Goal: Communication & Community: Answer question/provide support

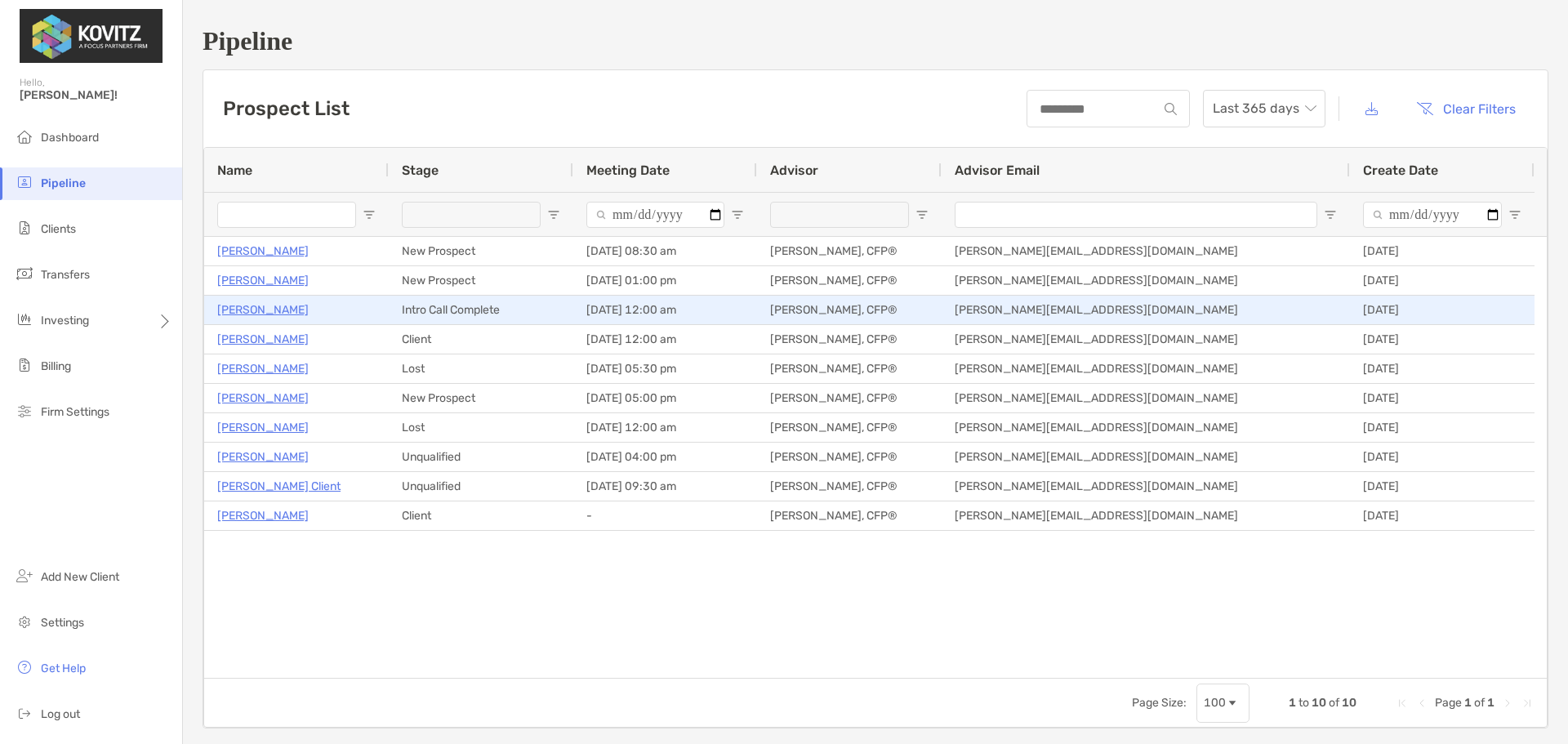
click at [255, 305] on p "[PERSON_NAME]" at bounding box center [262, 310] width 92 height 20
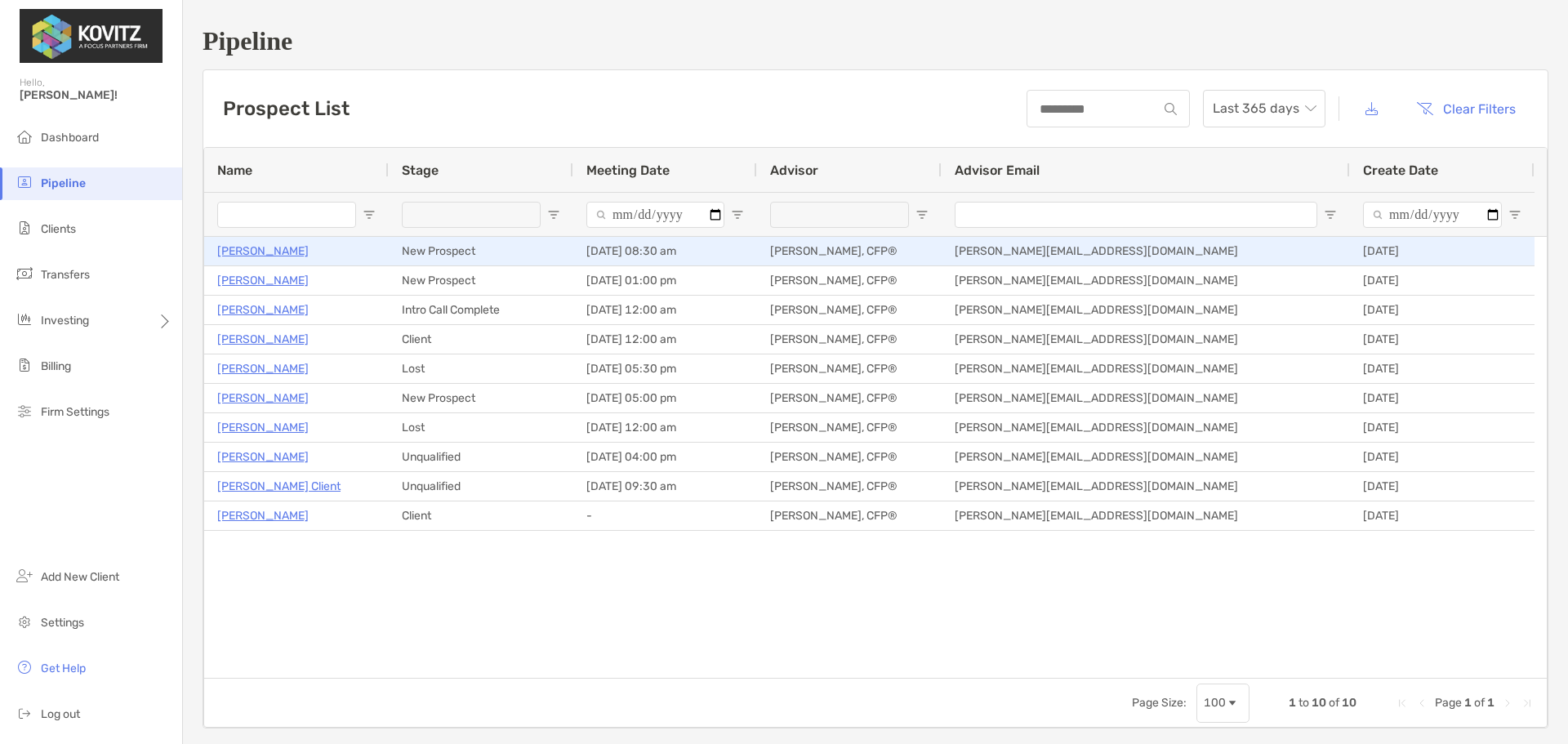
click at [241, 252] on p "[PERSON_NAME]" at bounding box center [262, 251] width 92 height 20
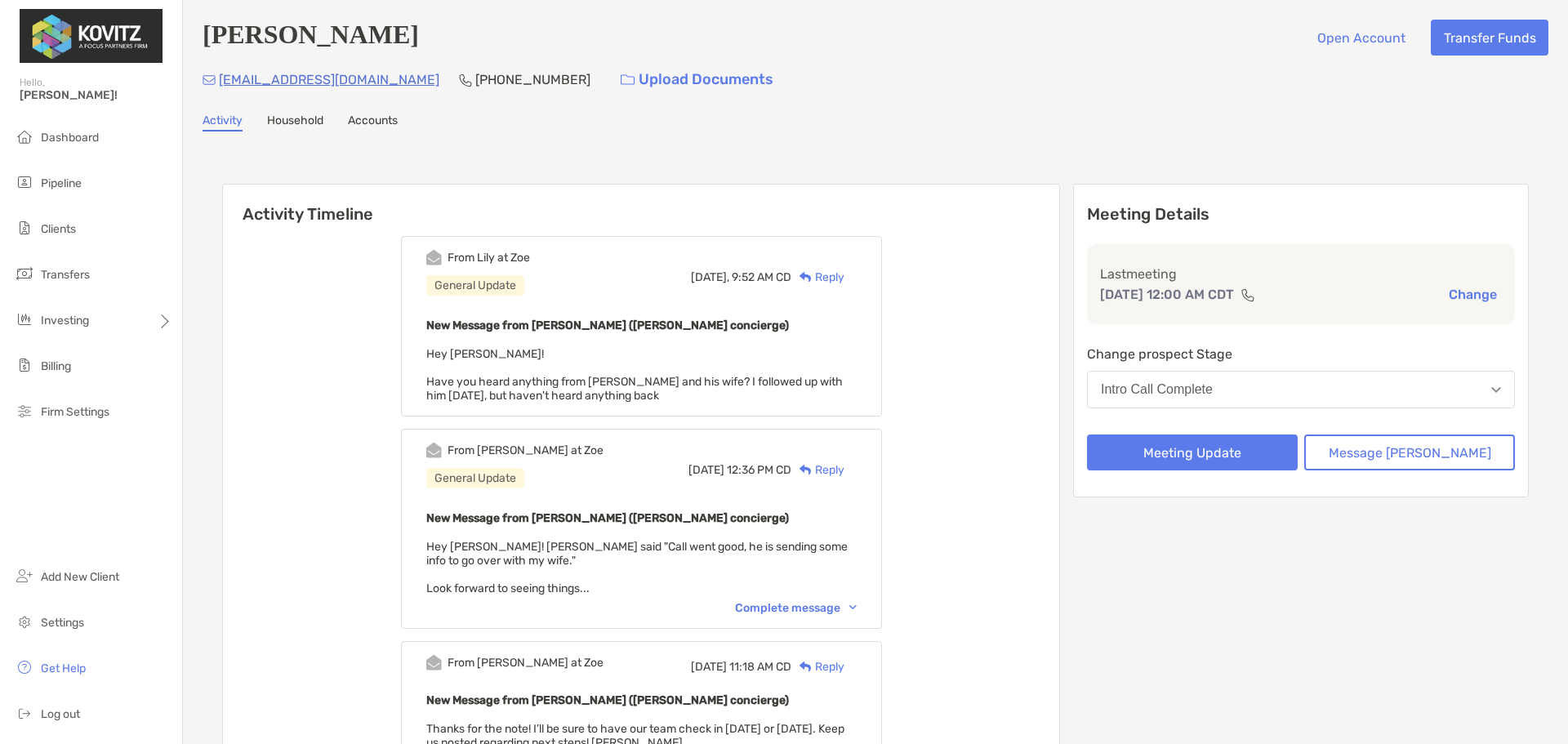
click at [844, 279] on div "Reply" at bounding box center [818, 277] width 53 height 17
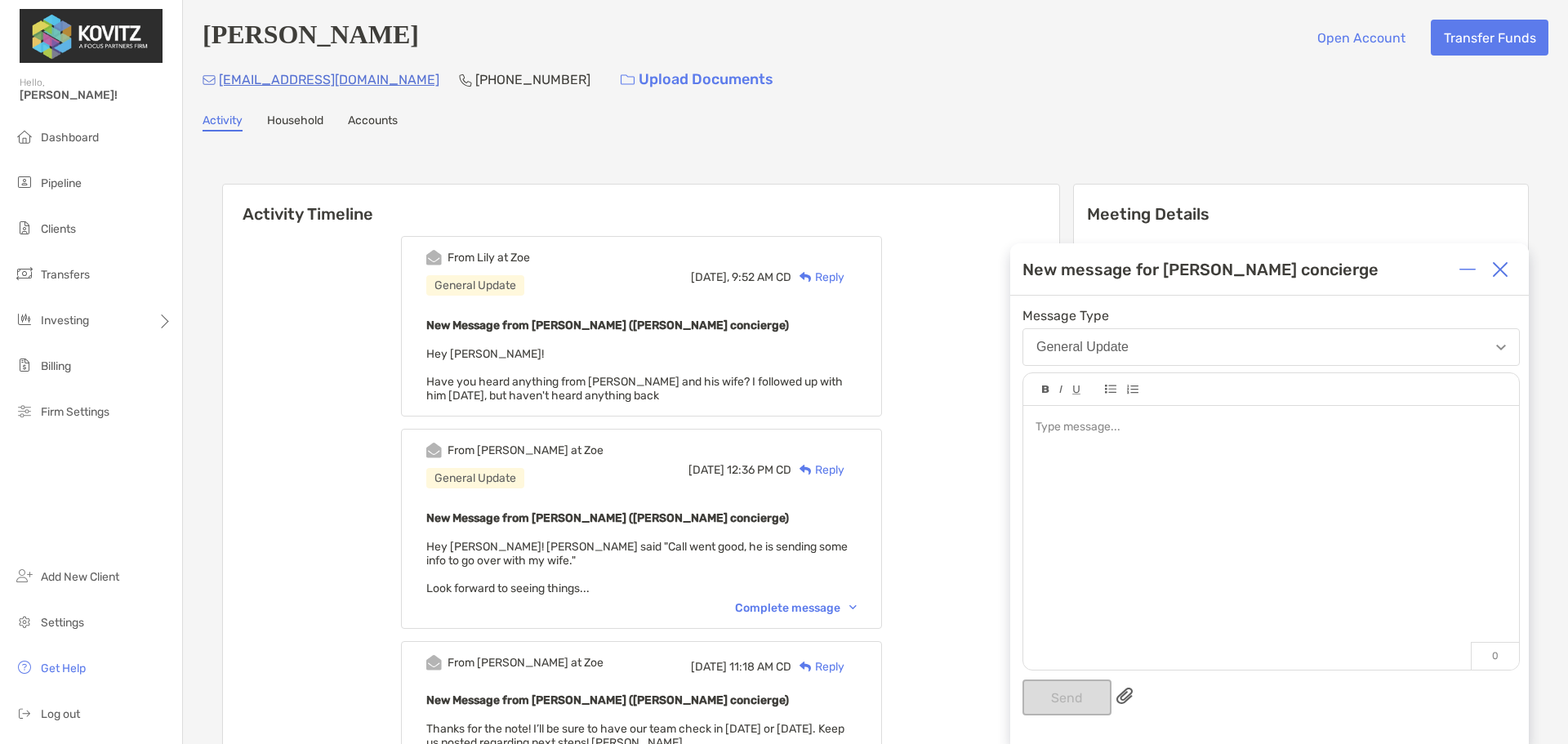
click at [1128, 441] on div at bounding box center [1271, 530] width 496 height 248
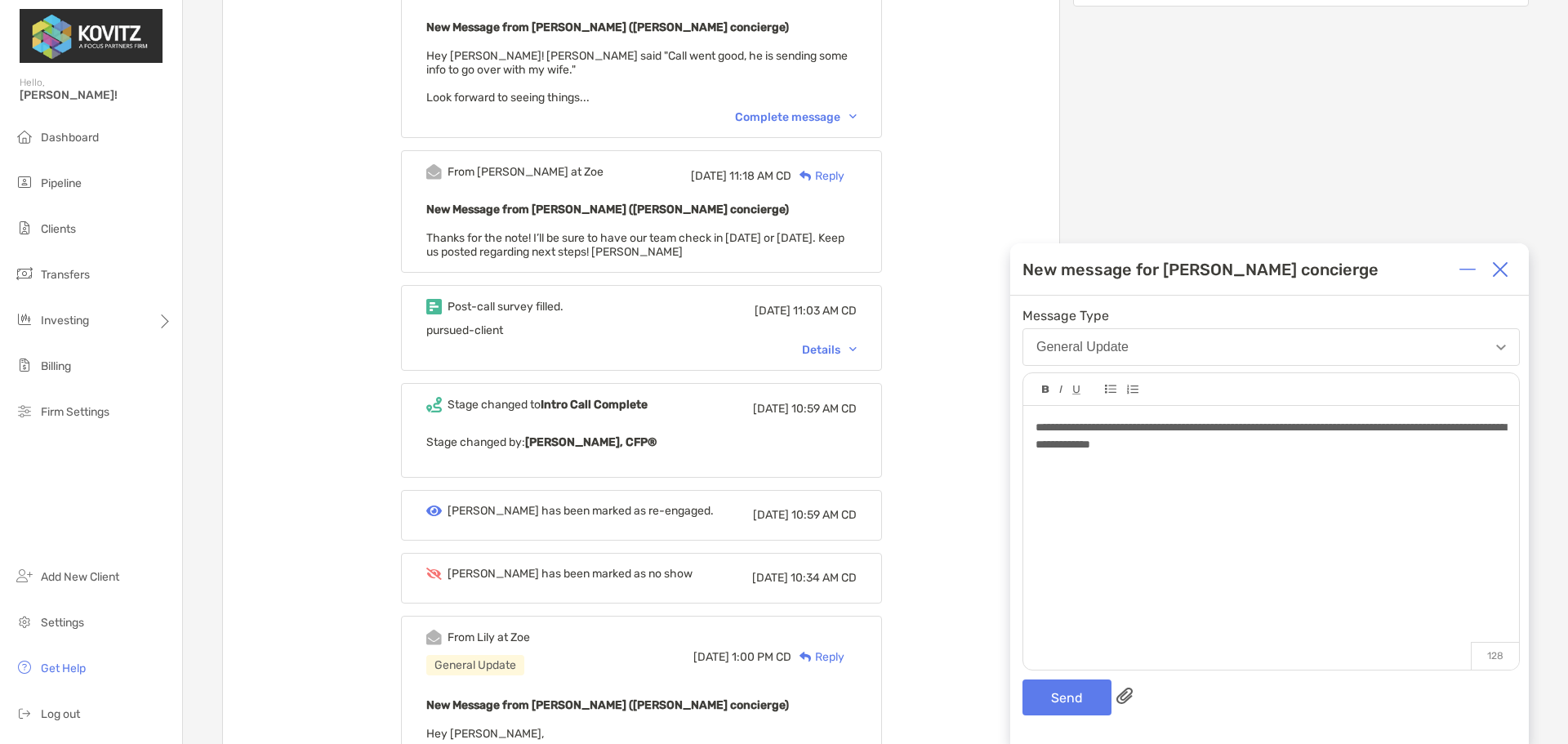
scroll to position [491, 0]
click at [857, 356] on div "Details" at bounding box center [829, 351] width 54 height 14
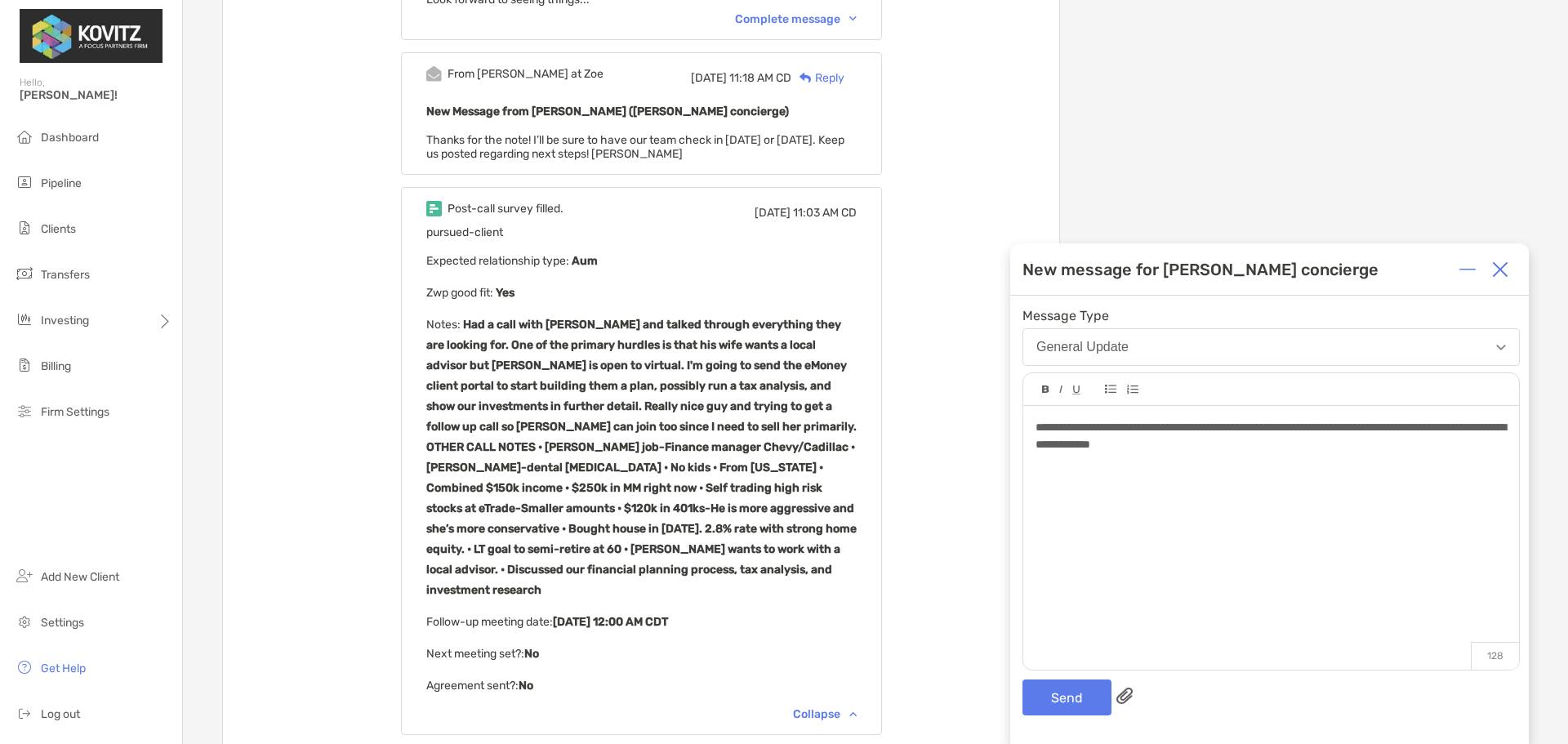
scroll to position [736, 0]
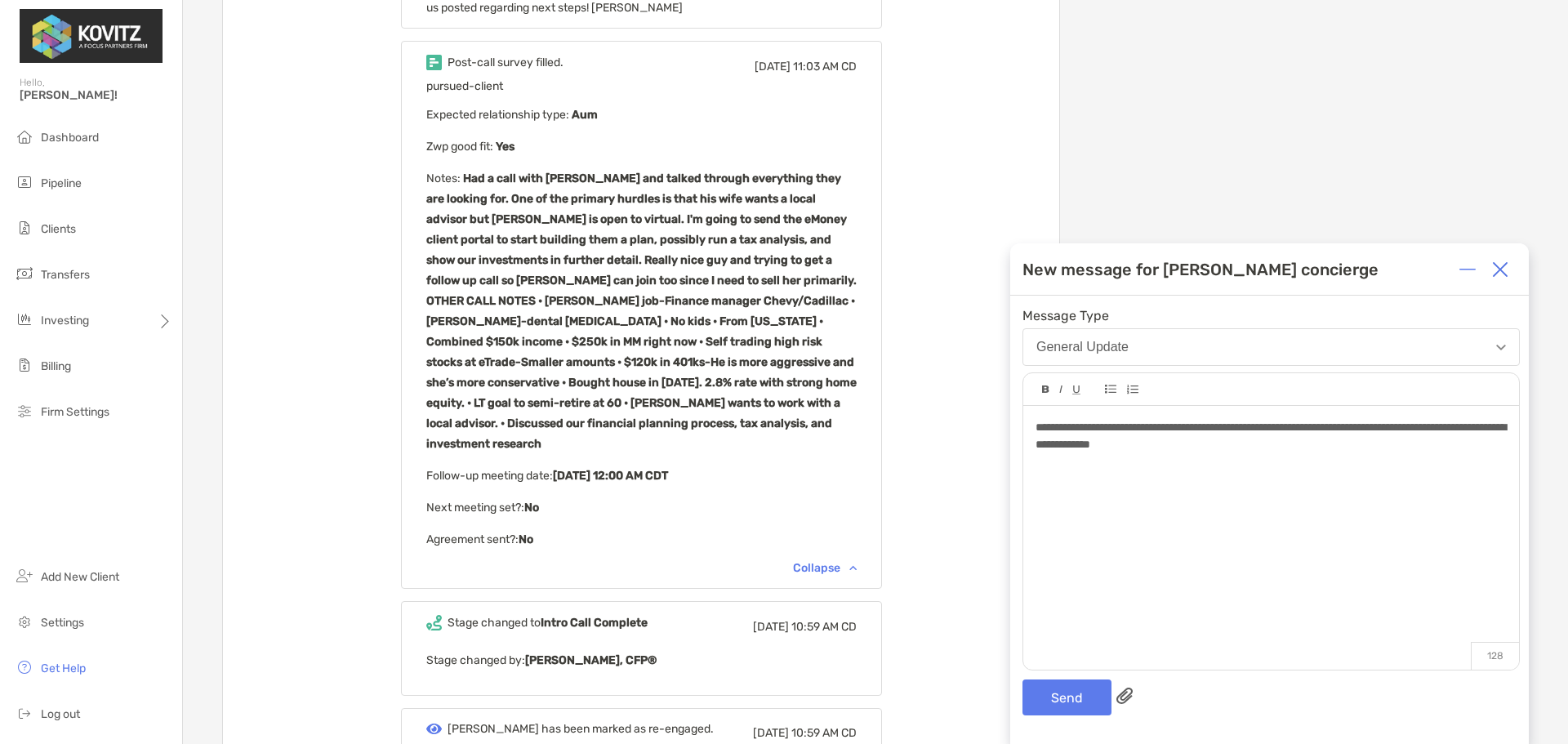
click at [1264, 444] on div "**********" at bounding box center [1271, 436] width 470 height 35
click at [1092, 704] on button "Send" at bounding box center [1067, 698] width 89 height 36
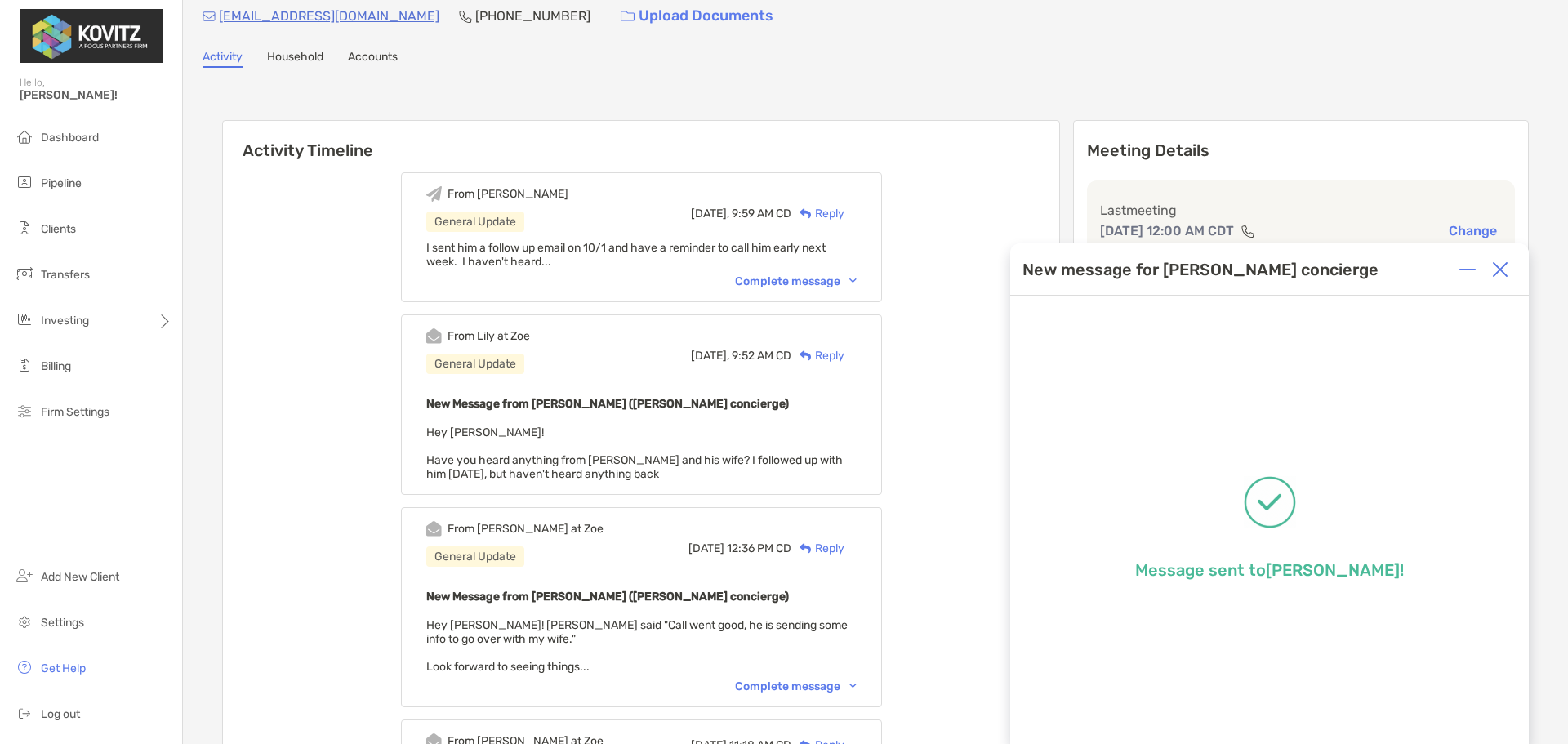
scroll to position [61, 0]
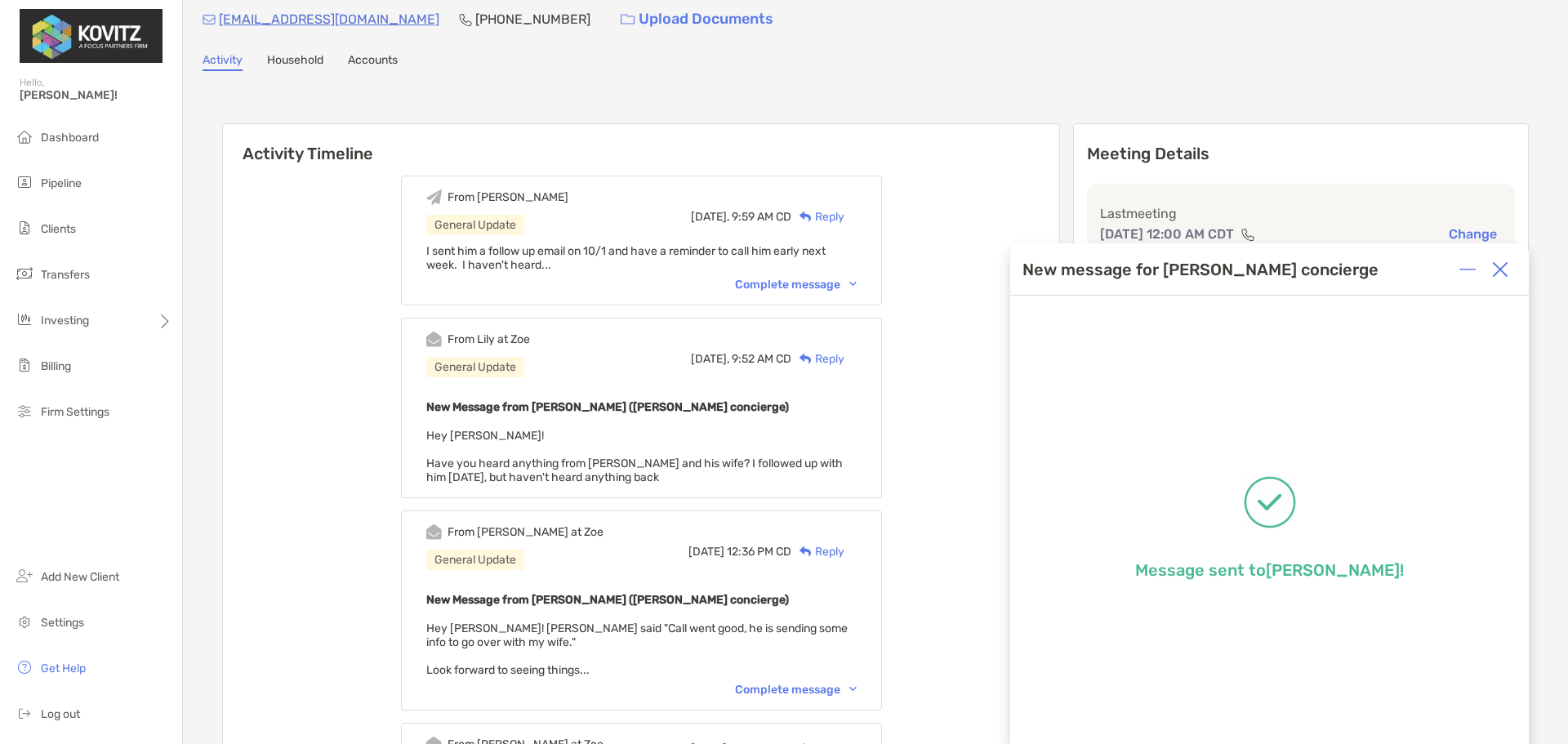
click at [817, 284] on div "Complete message" at bounding box center [796, 284] width 122 height 14
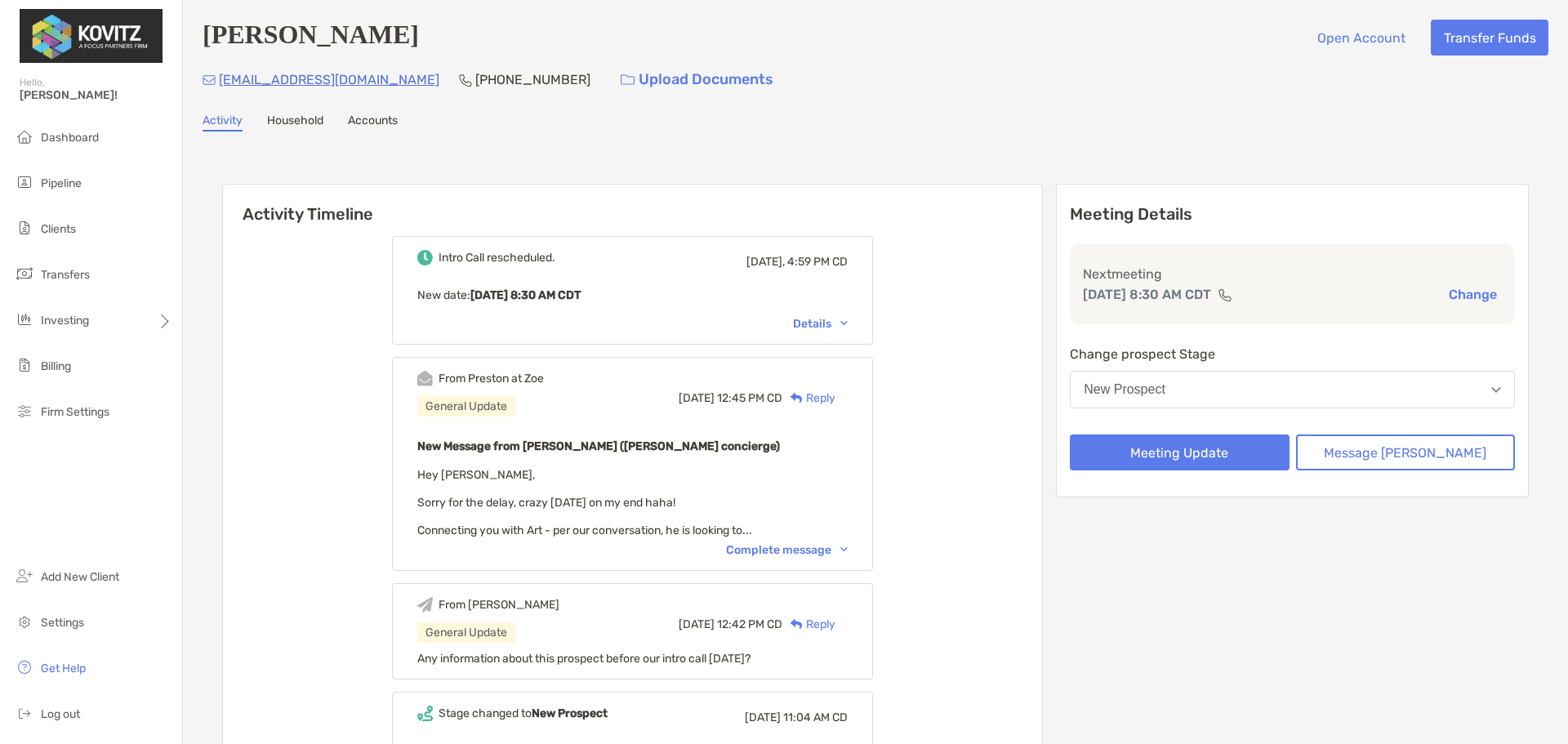
click at [818, 550] on div "Complete message" at bounding box center [787, 550] width 122 height 14
